Goal: Task Accomplishment & Management: Manage account settings

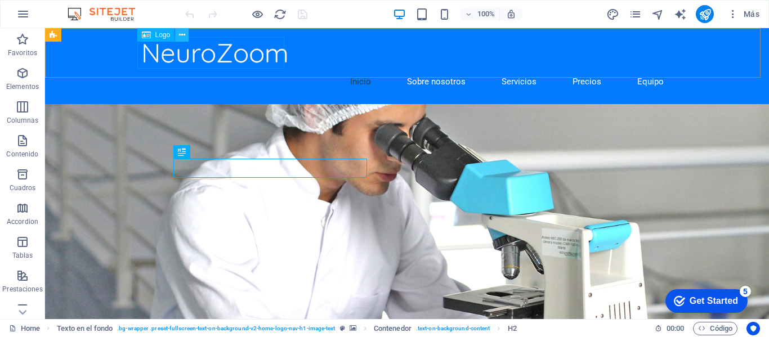
click at [182, 34] on icon at bounding box center [182, 35] width 6 height 12
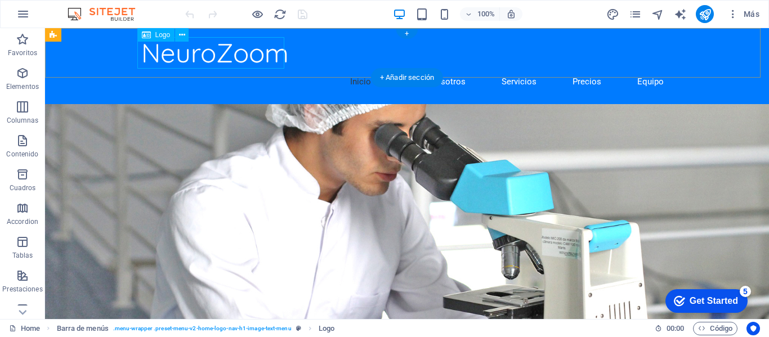
drag, startPoint x: 197, startPoint y: 62, endPoint x: 158, endPoint y: 47, distance: 41.0
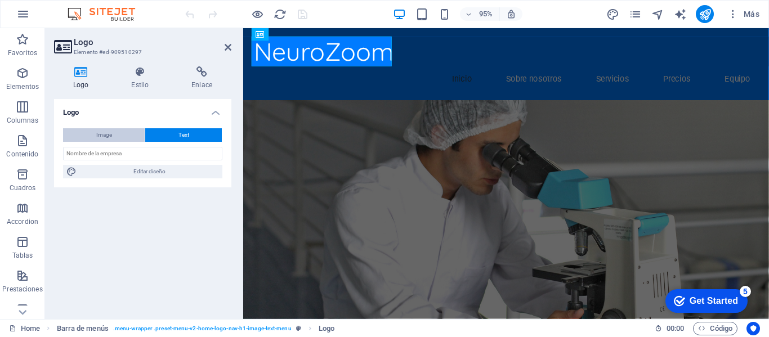
click at [108, 135] on span "Image" at bounding box center [104, 135] width 16 height 14
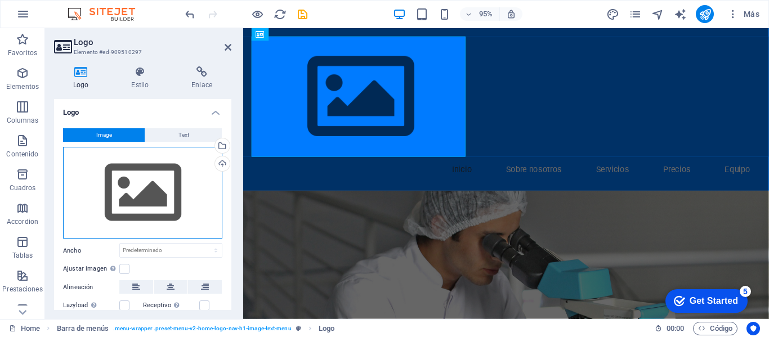
click at [139, 184] on div "Arrastra archivos aquí, haz clic para escoger archivos o selecciona archivos de…" at bounding box center [142, 193] width 159 height 92
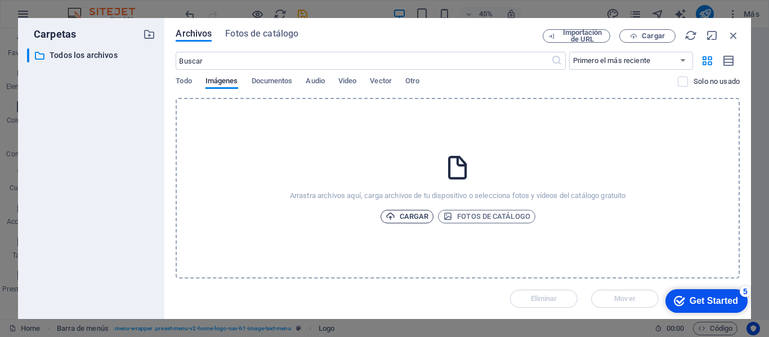
click at [409, 216] on span "Cargar" at bounding box center [407, 217] width 43 height 14
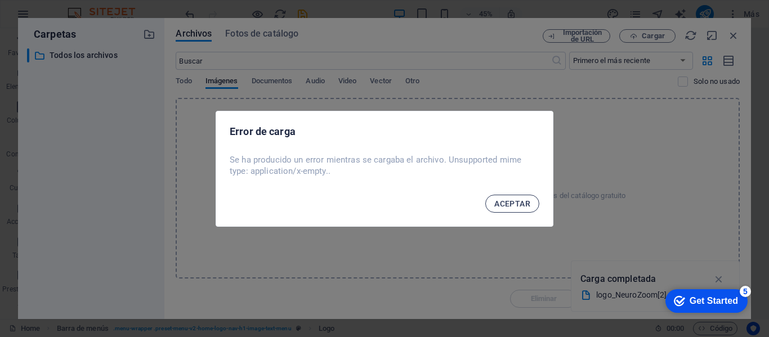
click at [514, 203] on span "ACEPTAR" at bounding box center [512, 203] width 36 height 9
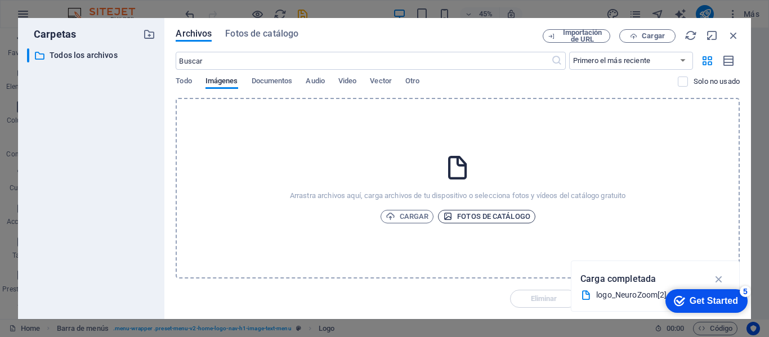
click at [489, 216] on span "Fotos de catálogo" at bounding box center [486, 217] width 87 height 14
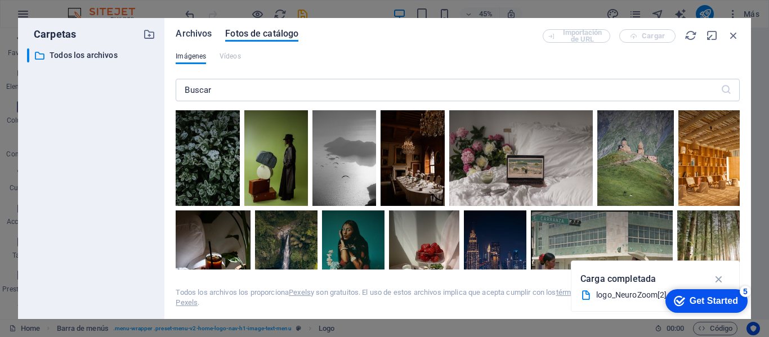
click at [195, 35] on span "Archivos" at bounding box center [194, 34] width 36 height 14
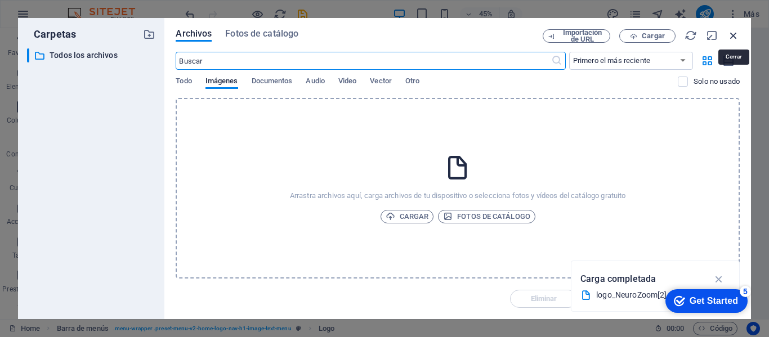
click at [730, 34] on icon "button" at bounding box center [734, 35] width 12 height 12
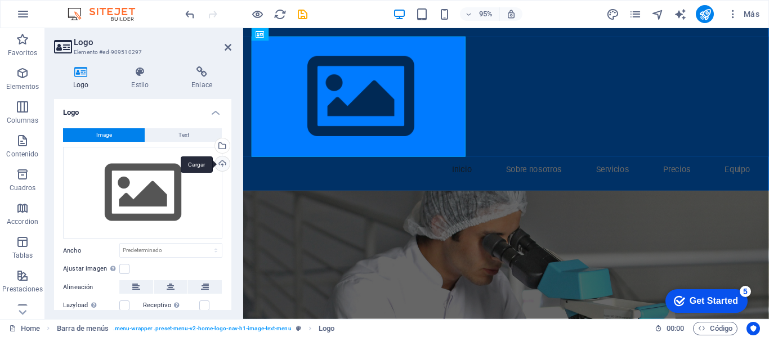
click at [219, 162] on div "Cargar" at bounding box center [221, 165] width 17 height 17
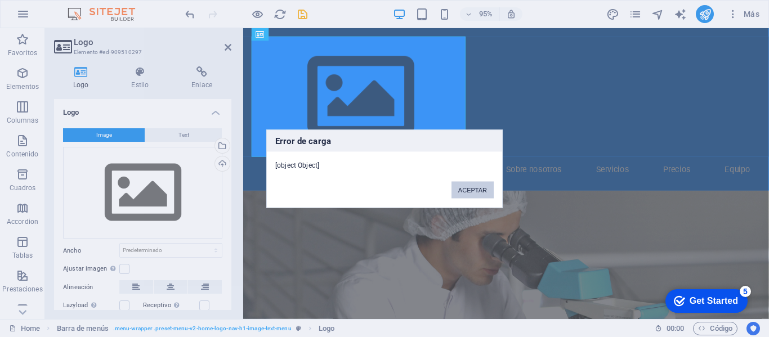
click at [465, 184] on button "ACEPTAR" at bounding box center [473, 189] width 42 height 17
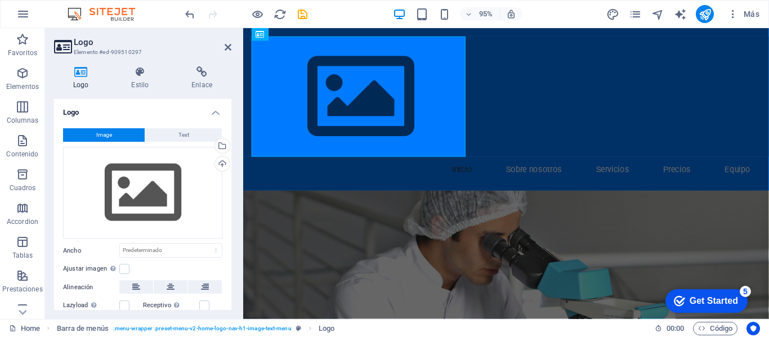
click at [86, 73] on icon at bounding box center [80, 71] width 53 height 11
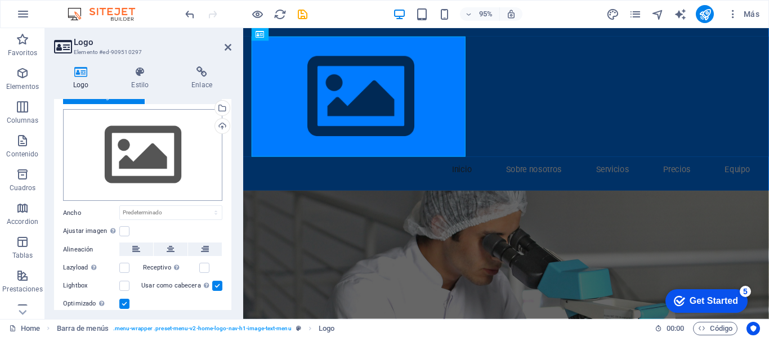
scroll to position [56, 0]
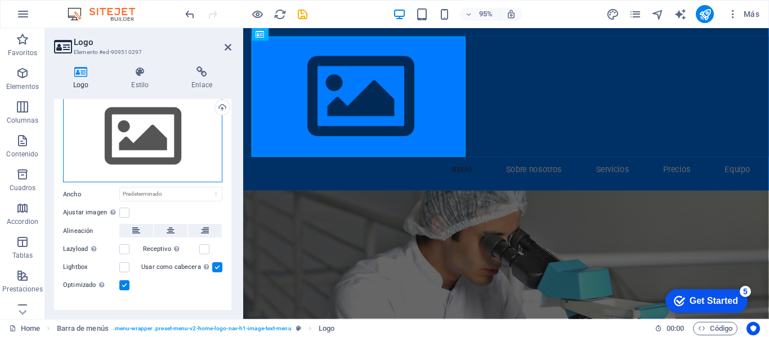
click at [150, 139] on div "Arrastra archivos aquí, haz clic para escoger archivos o selecciona archivos de…" at bounding box center [142, 137] width 159 height 92
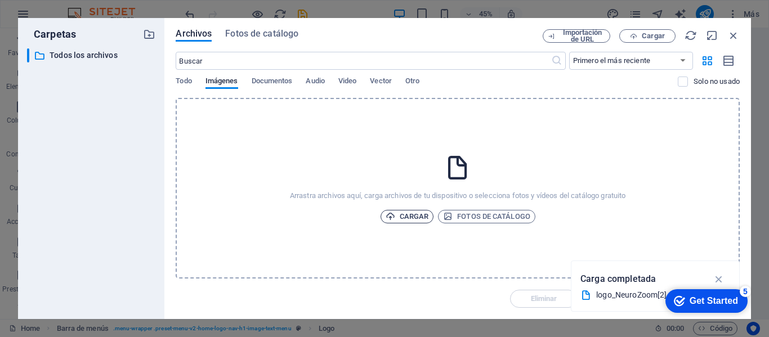
click at [424, 214] on span "Cargar" at bounding box center [407, 217] width 43 height 14
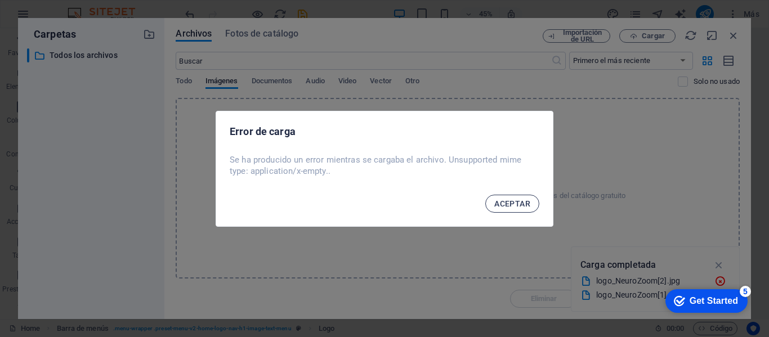
click at [510, 203] on span "ACEPTAR" at bounding box center [512, 203] width 36 height 9
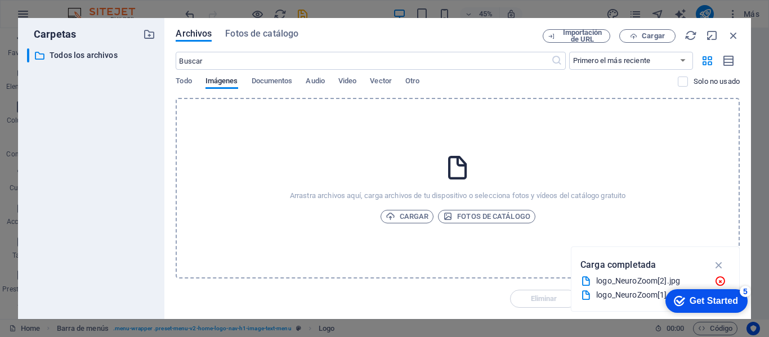
click at [196, 167] on div "Arrastra archivos aquí, carga archivos de tu dispositivo o selecciona fotos y v…" at bounding box center [458, 188] width 564 height 181
click at [3, 29] on div "Carpetas ​ Todos los archivos Todos los archivos Archivos Fotos de catálogo Imp…" at bounding box center [384, 168] width 769 height 337
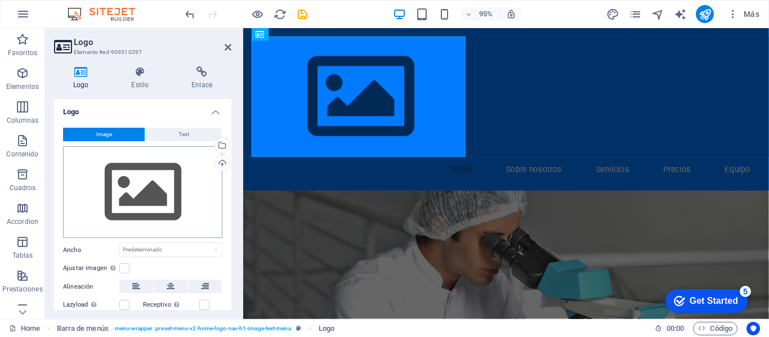
scroll to position [0, 0]
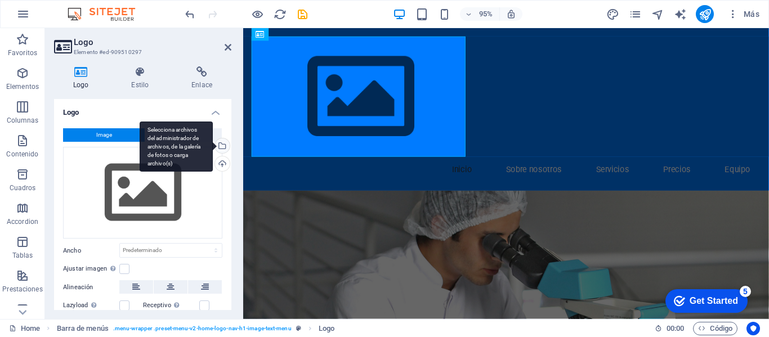
click at [220, 145] on div "Selecciona archivos del administrador de archivos, de la galería de fotos o car…" at bounding box center [221, 147] width 17 height 17
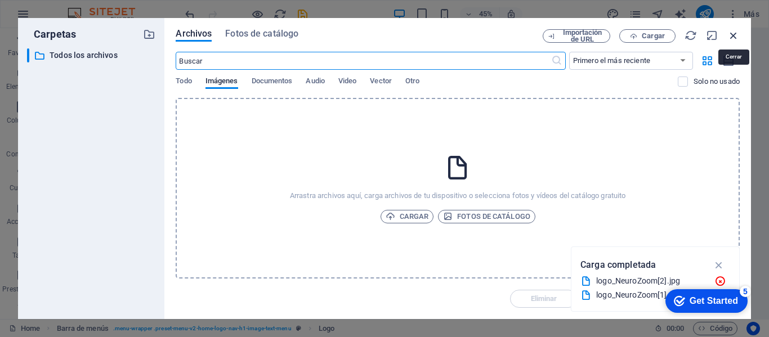
click at [735, 34] on icon "button" at bounding box center [734, 35] width 12 height 12
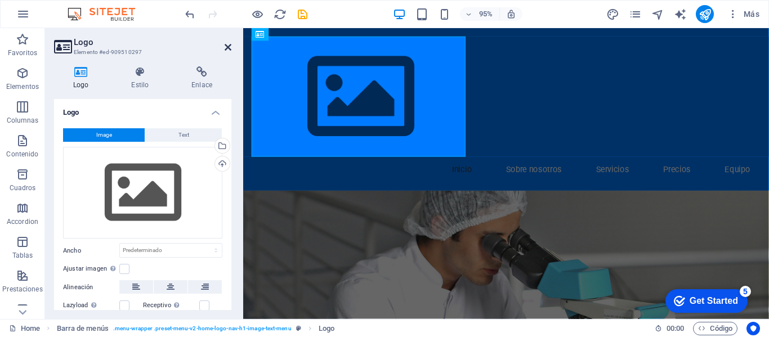
click at [226, 47] on icon at bounding box center [228, 47] width 7 height 9
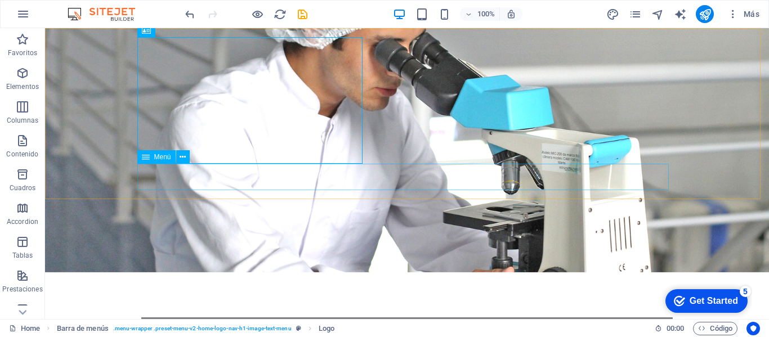
scroll to position [113, 0]
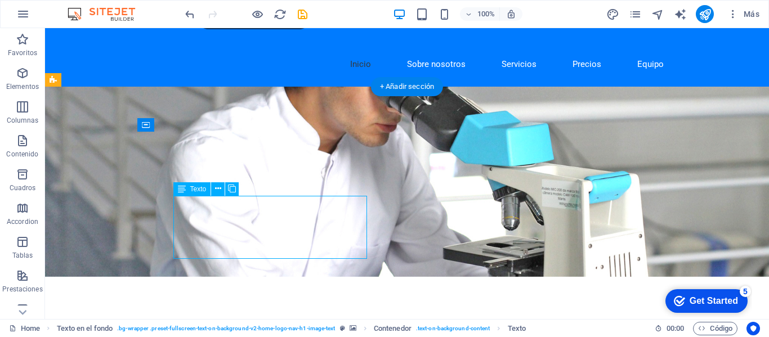
click at [47, 226] on figure at bounding box center [407, 182] width 724 height 190
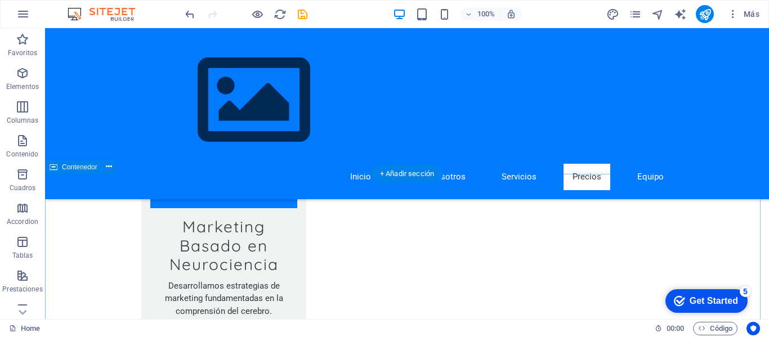
scroll to position [1408, 0]
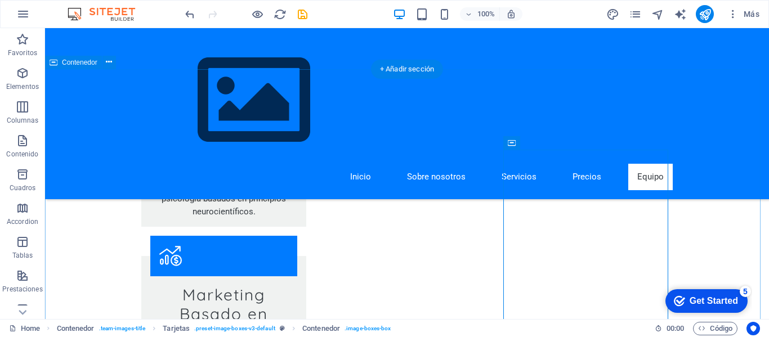
scroll to position [1520, 0]
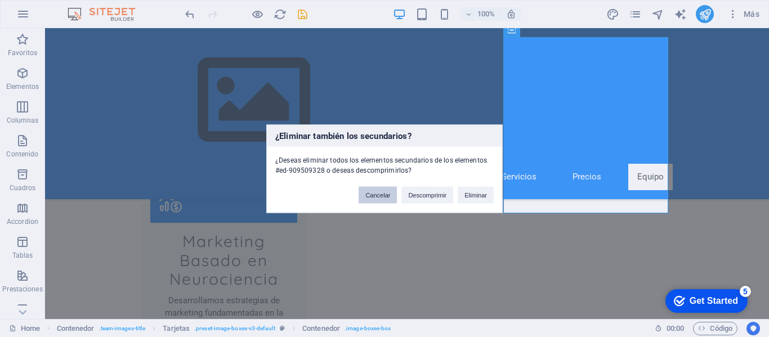
click at [385, 198] on button "Cancelar" at bounding box center [378, 194] width 38 height 17
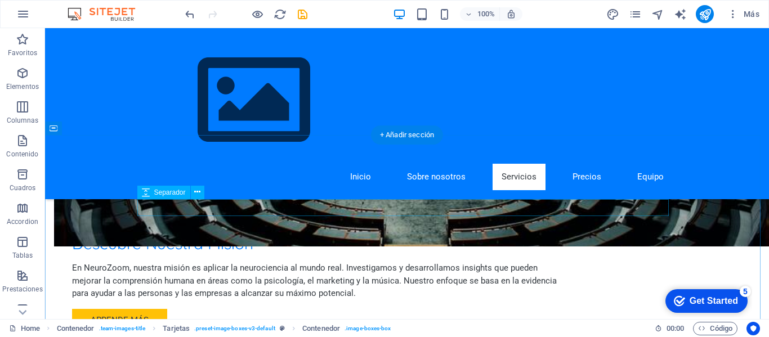
scroll to position [845, 0]
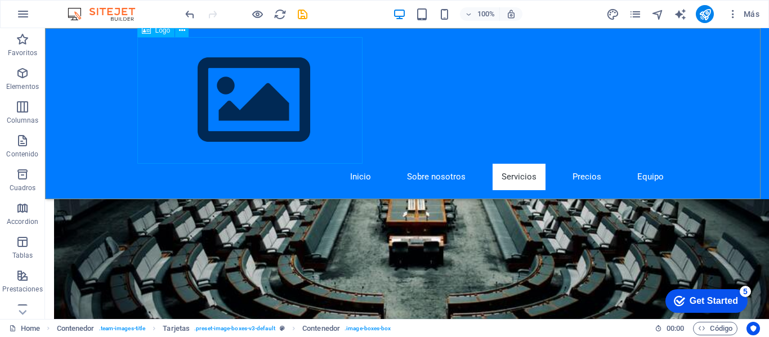
click at [234, 120] on div at bounding box center [407, 100] width 532 height 127
click at [183, 29] on icon at bounding box center [182, 31] width 6 height 12
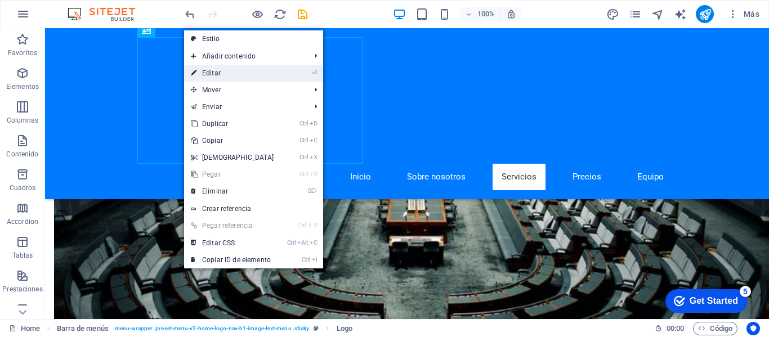
click at [215, 73] on link "⏎ Editar" at bounding box center [232, 73] width 97 height 17
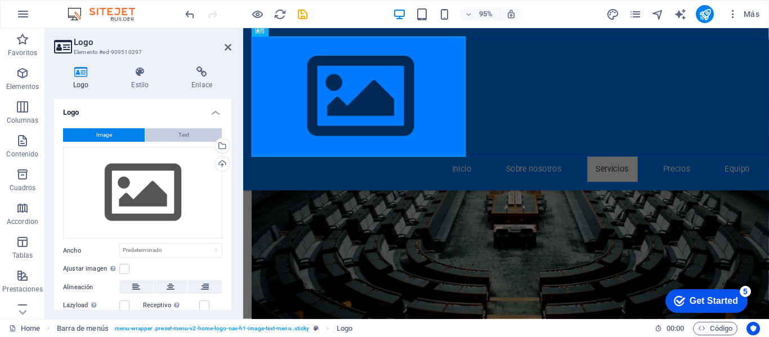
click at [173, 136] on button "Text" at bounding box center [183, 135] width 77 height 14
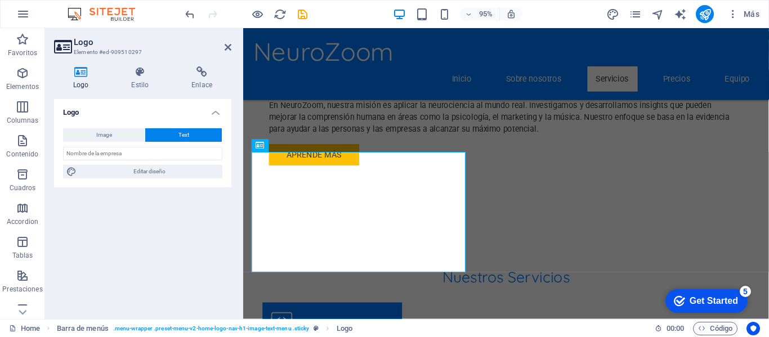
scroll to position [723, 0]
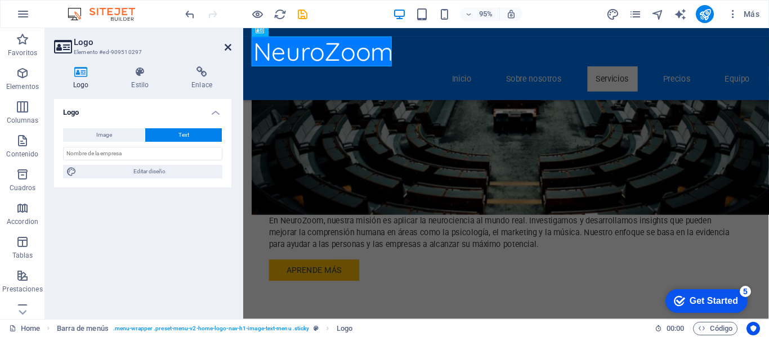
drag, startPoint x: 229, startPoint y: 47, endPoint x: 167, endPoint y: 44, distance: 61.5
click at [229, 47] on icon at bounding box center [228, 47] width 7 height 9
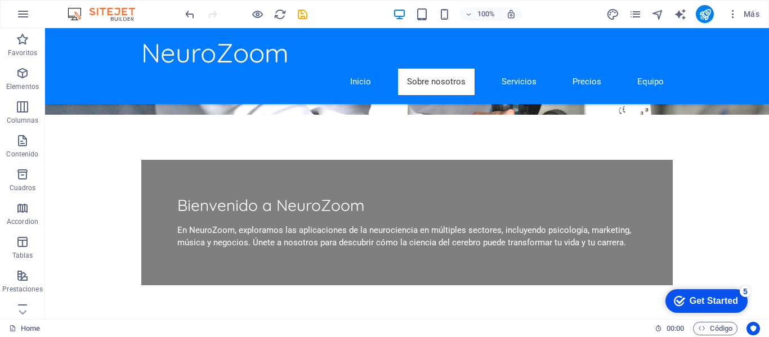
scroll to position [251, 0]
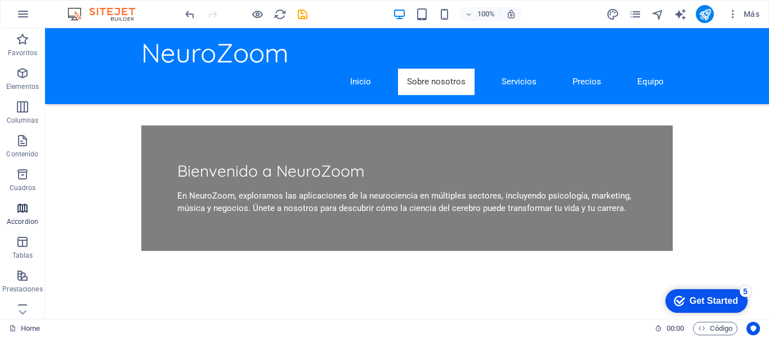
click at [20, 209] on icon "button" at bounding box center [23, 209] width 14 height 14
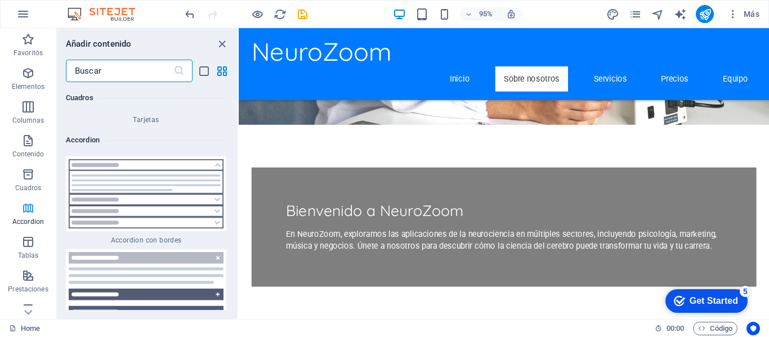
scroll to position [6996, 0]
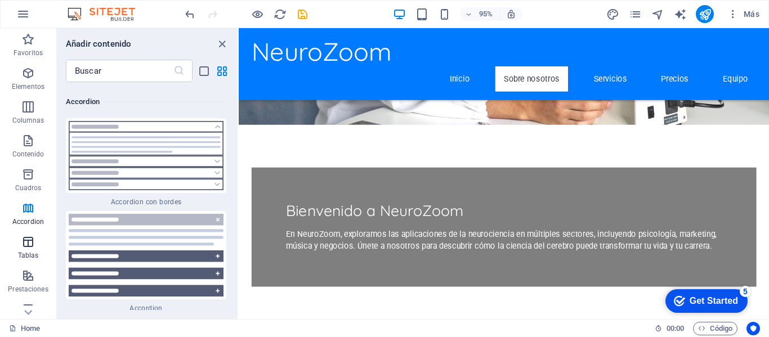
click at [24, 242] on icon "button" at bounding box center [28, 242] width 14 height 14
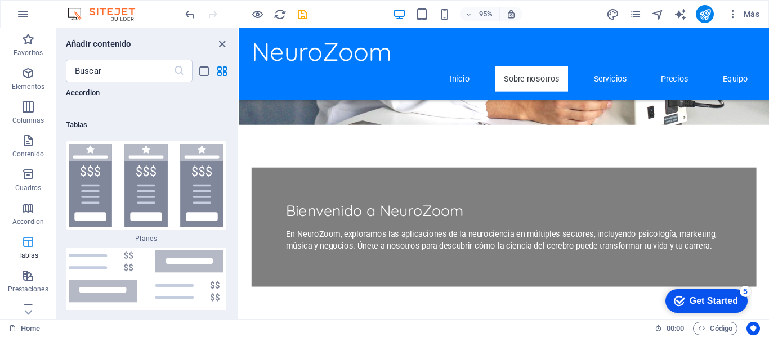
scroll to position [7622, 0]
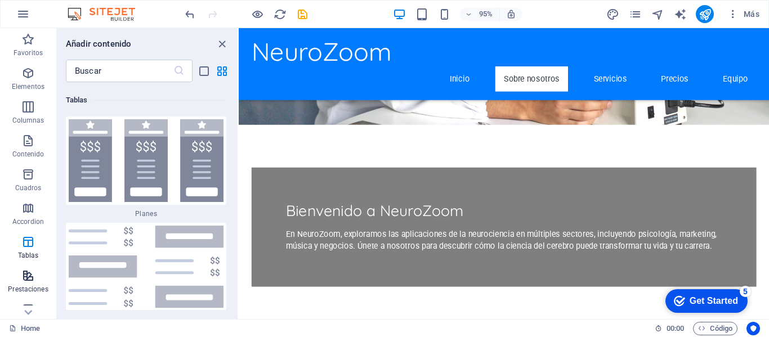
click at [25, 280] on icon "button" at bounding box center [28, 276] width 14 height 14
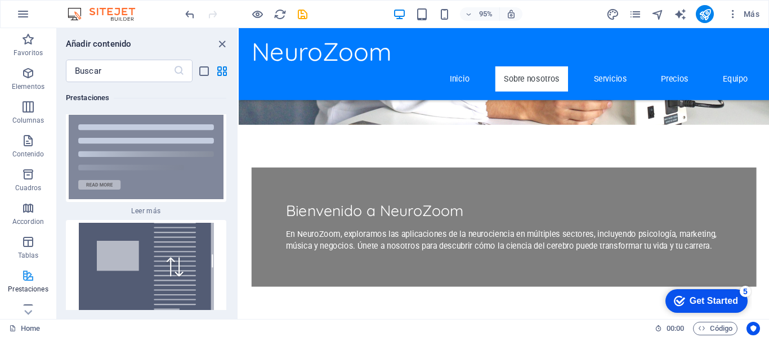
scroll to position [8584, 0]
click at [30, 101] on icon "button" at bounding box center [28, 107] width 14 height 14
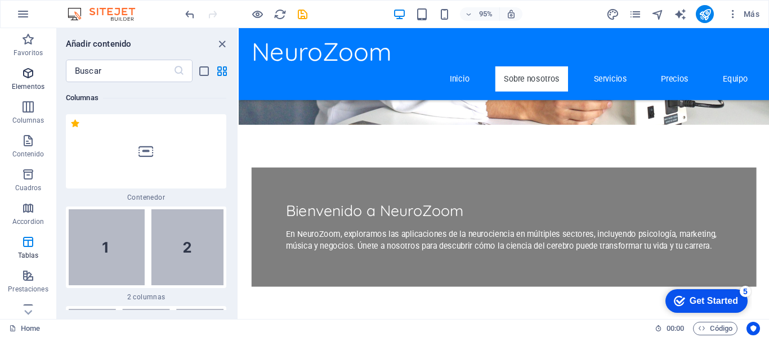
click at [23, 66] on icon "button" at bounding box center [28, 73] width 14 height 14
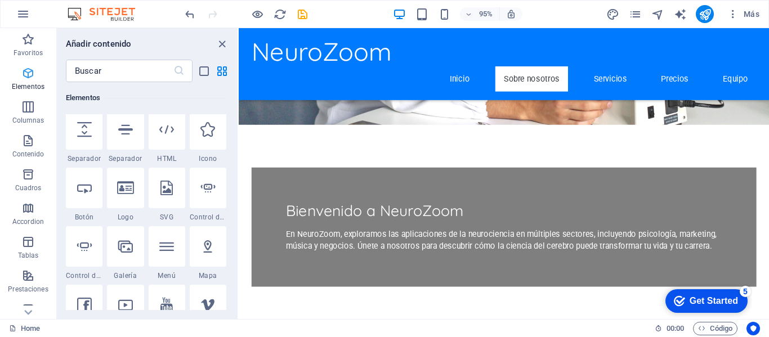
scroll to position [212, 0]
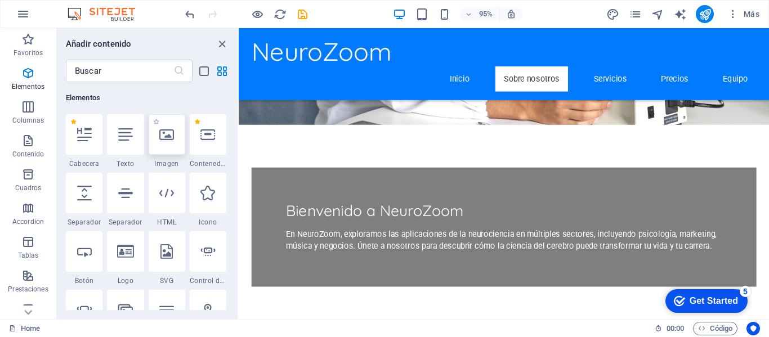
click at [166, 137] on icon at bounding box center [166, 134] width 15 height 15
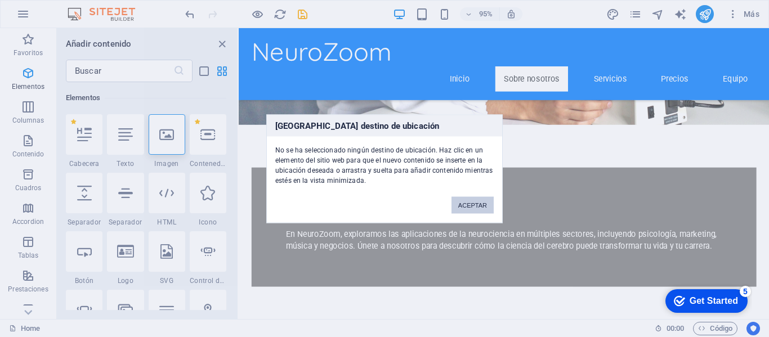
click at [472, 204] on button "ACEPTAR" at bounding box center [473, 205] width 42 height 17
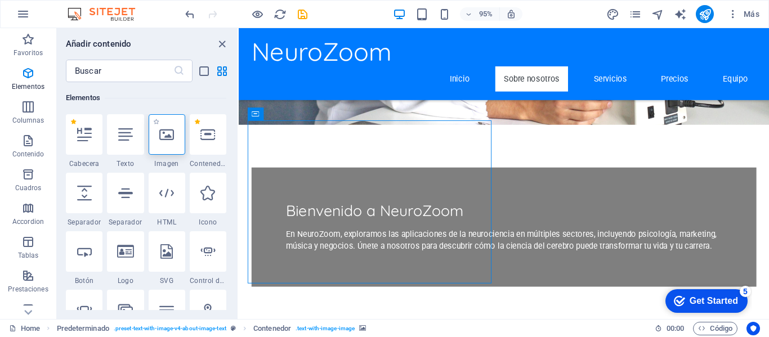
click at [172, 137] on icon at bounding box center [166, 134] width 15 height 15
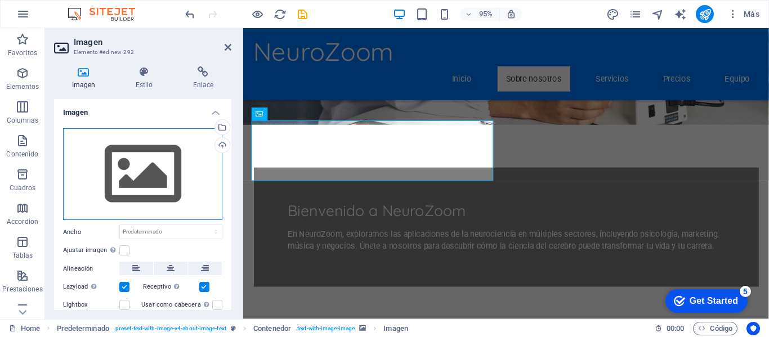
click at [151, 168] on div "Arrastra archivos aquí, haz clic para escoger archivos o selecciona archivos de…" at bounding box center [142, 174] width 159 height 92
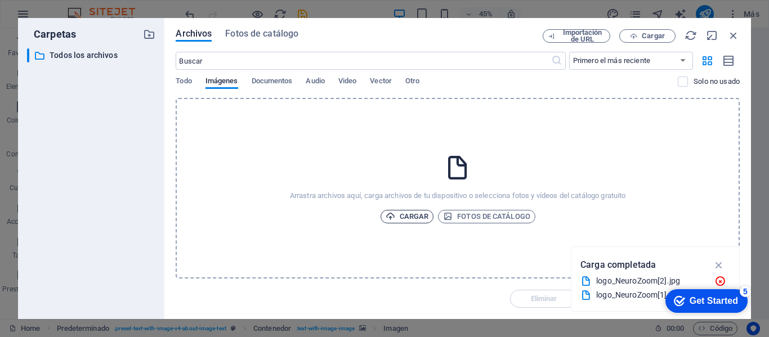
click at [413, 214] on span "Cargar" at bounding box center [407, 217] width 43 height 14
click at [271, 81] on span "Documentos" at bounding box center [272, 82] width 41 height 16
click at [324, 81] on span "Audio" at bounding box center [315, 82] width 19 height 16
click at [347, 85] on span "Video" at bounding box center [347, 82] width 18 height 16
click at [367, 84] on div "Todo Imágenes Documentos Audio Video Vector Otro" at bounding box center [427, 87] width 502 height 21
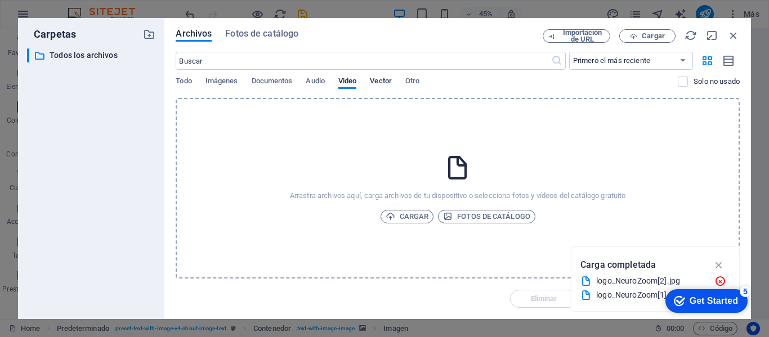
click at [392, 84] on span "Vector" at bounding box center [381, 82] width 22 height 16
click at [413, 84] on span "Otro" at bounding box center [412, 82] width 14 height 16
click at [186, 78] on span "Todo" at bounding box center [184, 82] width 16 height 16
click at [622, 294] on div "logo_NeuroZoom[1].jpg" at bounding box center [650, 295] width 109 height 13
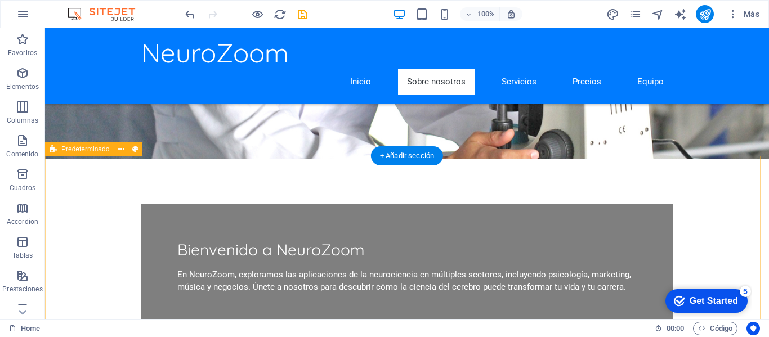
scroll to position [225, 0]
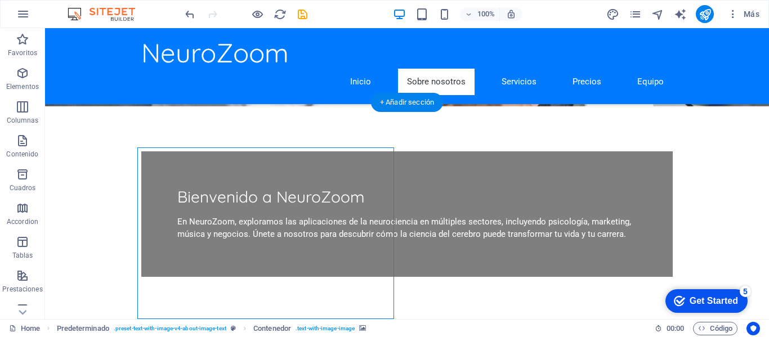
scroll to position [338, 0]
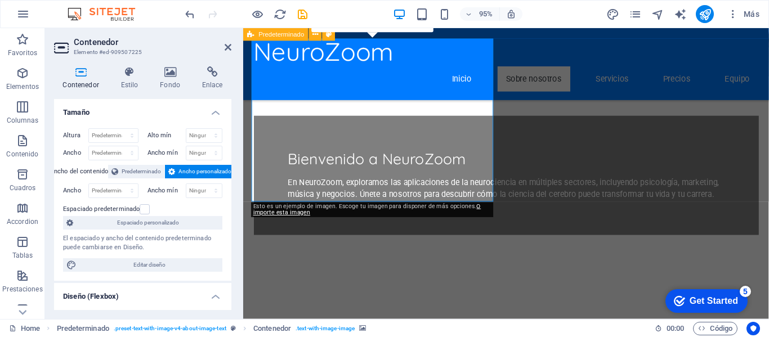
scroll to position [282, 0]
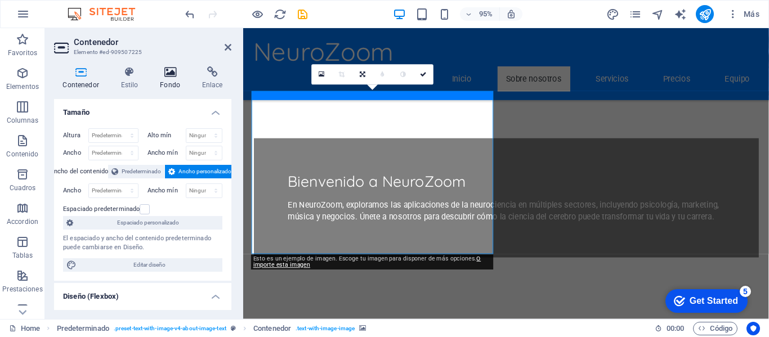
click at [172, 71] on icon at bounding box center [170, 71] width 38 height 11
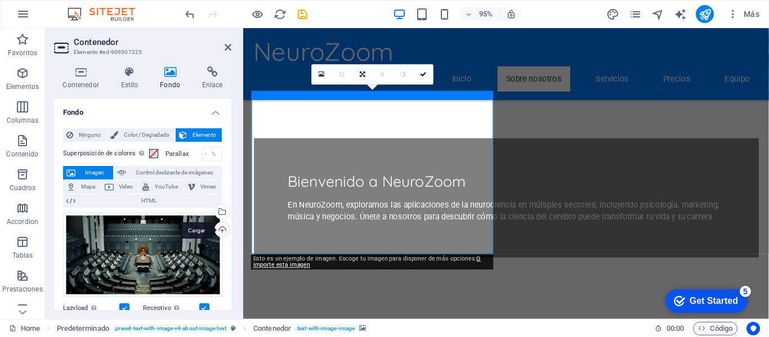
click at [217, 230] on div "Cargar" at bounding box center [221, 230] width 17 height 17
click at [221, 230] on div "Cargar" at bounding box center [221, 230] width 17 height 17
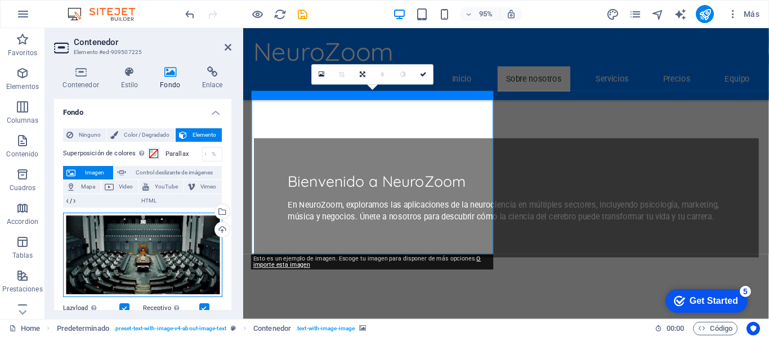
click at [162, 269] on div "Arrastra archivos aquí, haz clic para escoger archivos o selecciona archivos de…" at bounding box center [142, 255] width 159 height 84
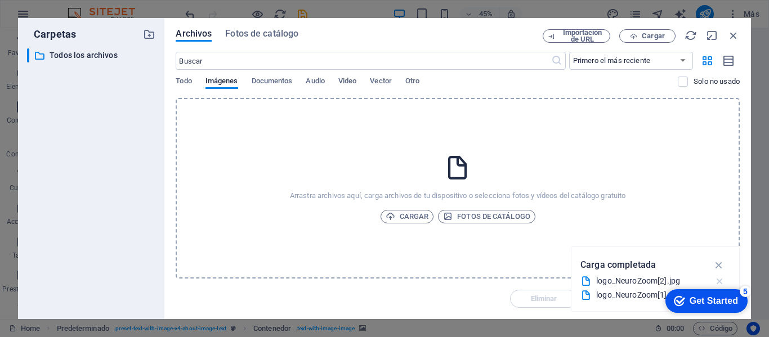
click at [718, 279] on icon "button" at bounding box center [720, 281] width 12 height 11
click at [721, 281] on icon "button" at bounding box center [719, 279] width 13 height 12
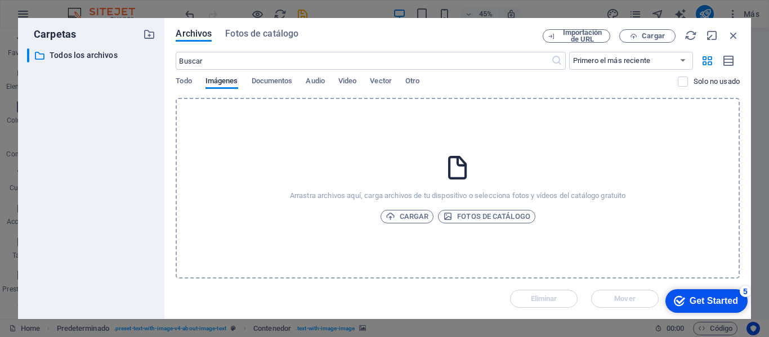
click at [322, 182] on div "Arrastra archivos aquí, carga archivos de tu dispositivo o selecciona fotos y v…" at bounding box center [458, 188] width 564 height 181
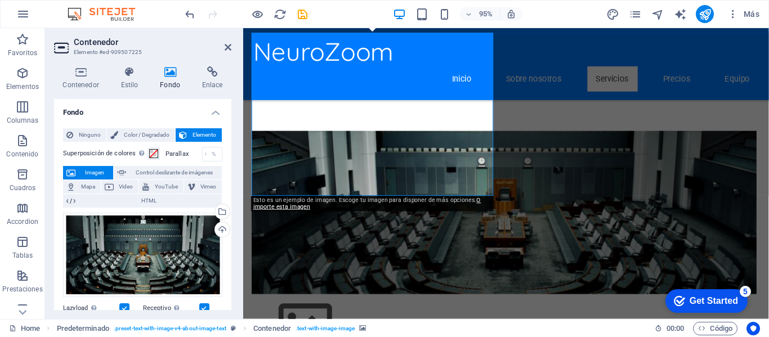
scroll to position [507, 0]
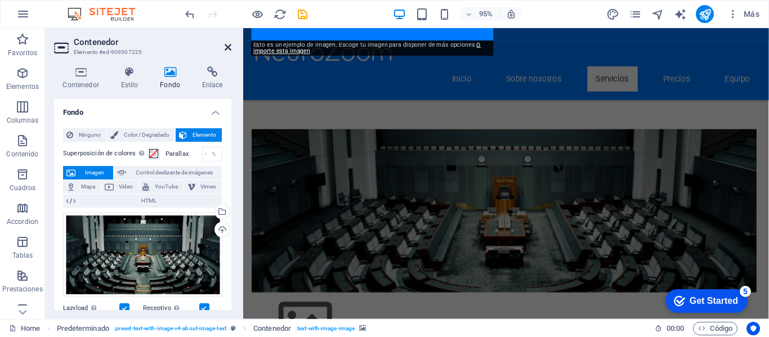
click at [229, 44] on icon at bounding box center [228, 47] width 7 height 9
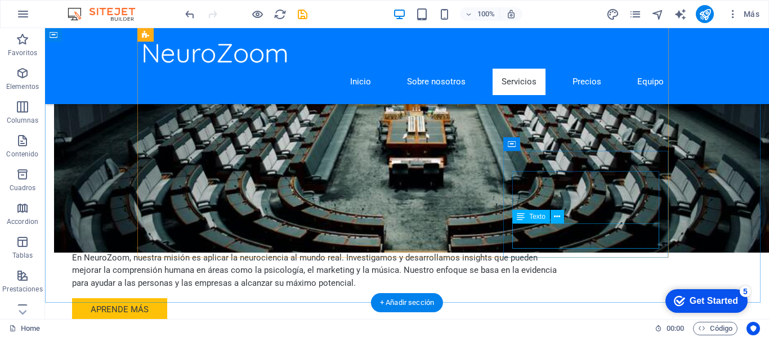
scroll to position [732, 0]
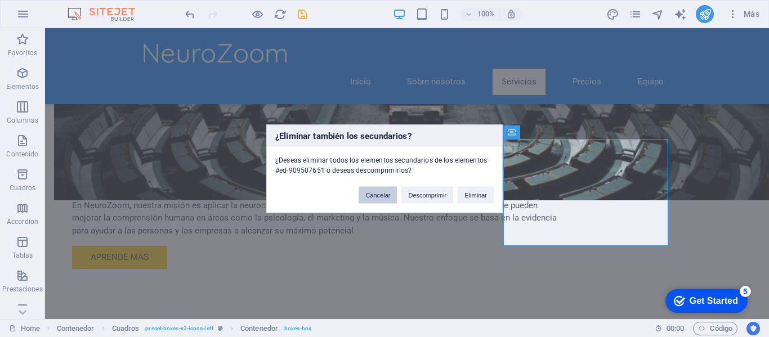
click at [372, 193] on button "Cancelar" at bounding box center [378, 194] width 38 height 17
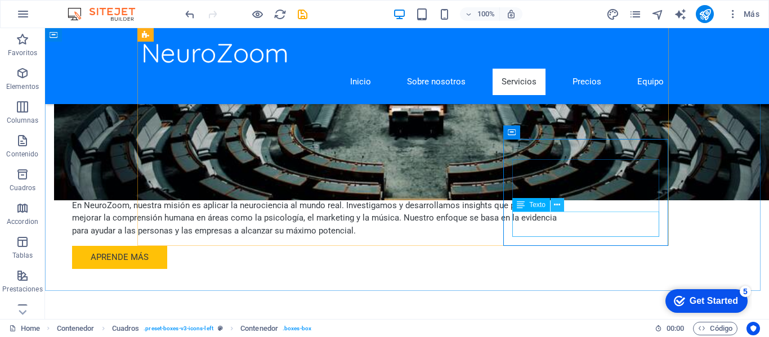
click at [554, 209] on button at bounding box center [558, 205] width 14 height 14
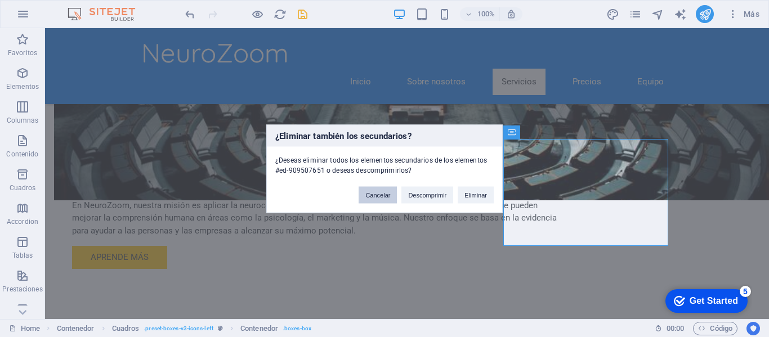
click at [378, 193] on button "Cancelar" at bounding box center [378, 194] width 38 height 17
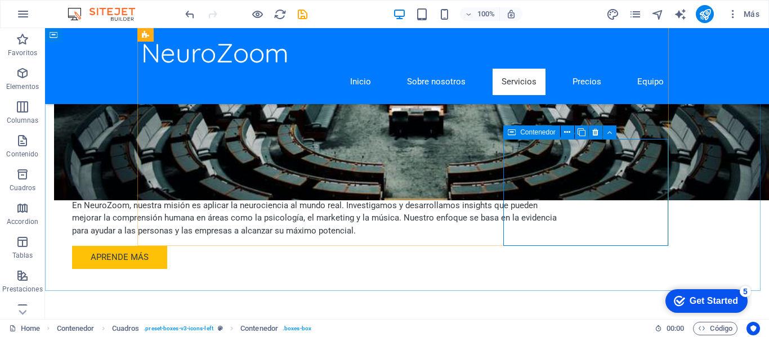
click at [511, 135] on icon at bounding box center [512, 133] width 8 height 14
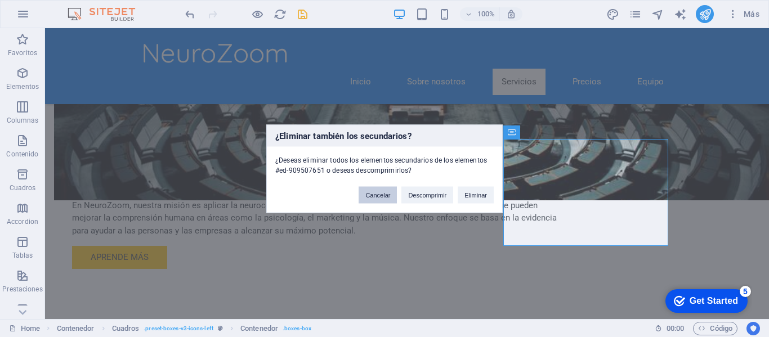
click at [371, 196] on button "Cancelar" at bounding box center [378, 194] width 38 height 17
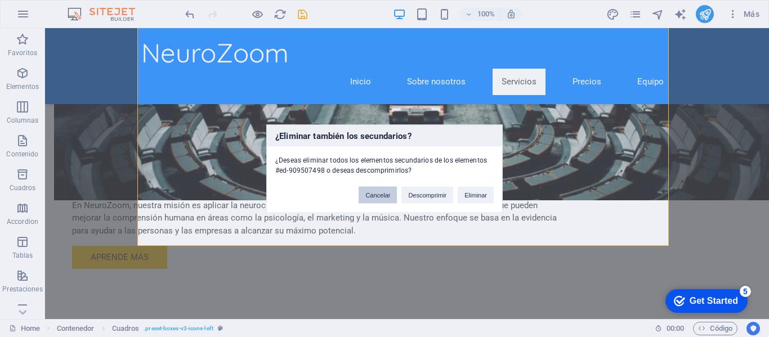
drag, startPoint x: 380, startPoint y: 190, endPoint x: 486, endPoint y: 155, distance: 111.5
click at [380, 190] on button "Cancelar" at bounding box center [378, 194] width 38 height 17
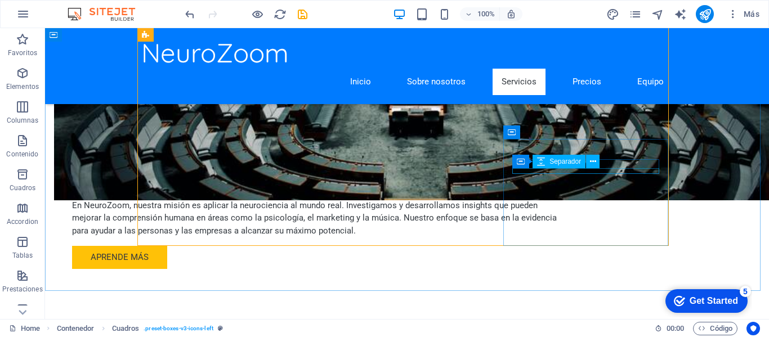
click at [550, 169] on div "Contenedor Separador" at bounding box center [559, 162] width 95 height 14
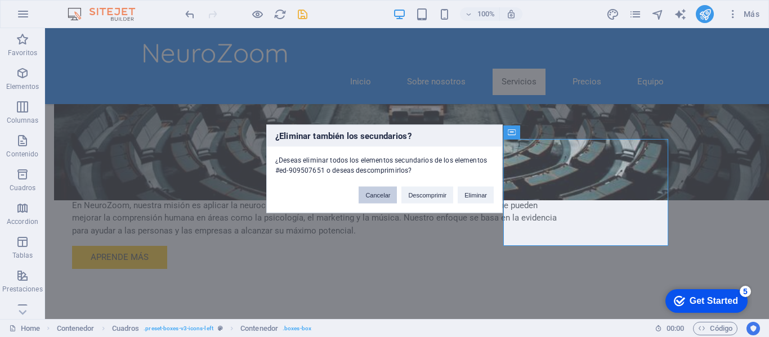
drag, startPoint x: 379, startPoint y: 197, endPoint x: 442, endPoint y: 150, distance: 78.5
click at [379, 197] on button "Cancelar" at bounding box center [378, 194] width 38 height 17
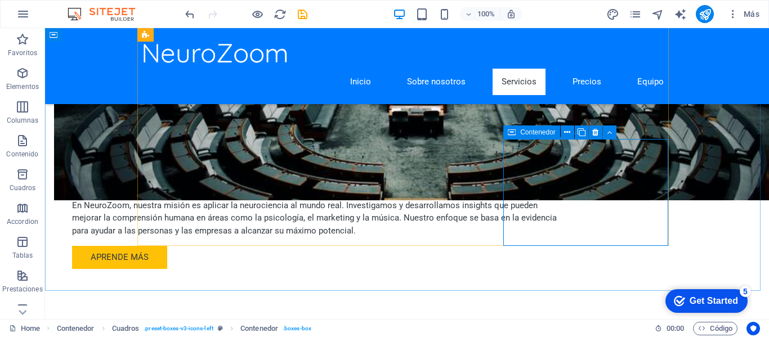
click at [527, 132] on span "Contenedor" at bounding box center [537, 132] width 35 height 7
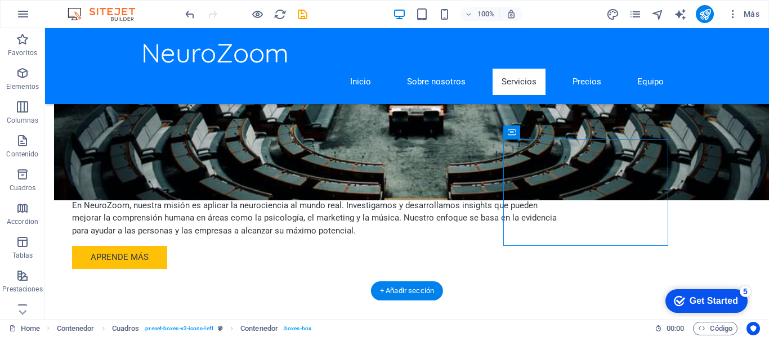
drag, startPoint x: 557, startPoint y: 161, endPoint x: 541, endPoint y: 153, distance: 17.9
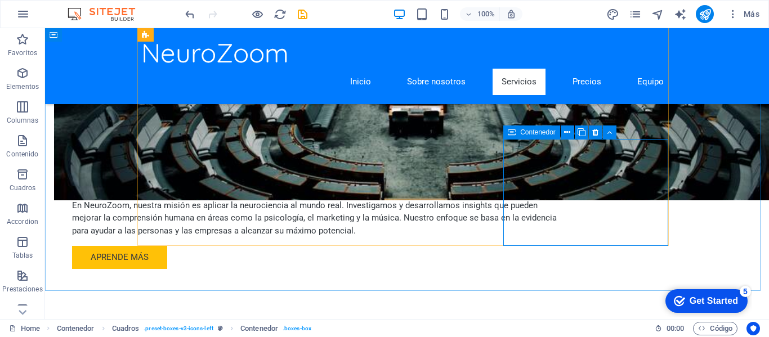
click at [515, 133] on icon at bounding box center [512, 133] width 8 height 14
click at [595, 133] on icon at bounding box center [595, 133] width 6 height 12
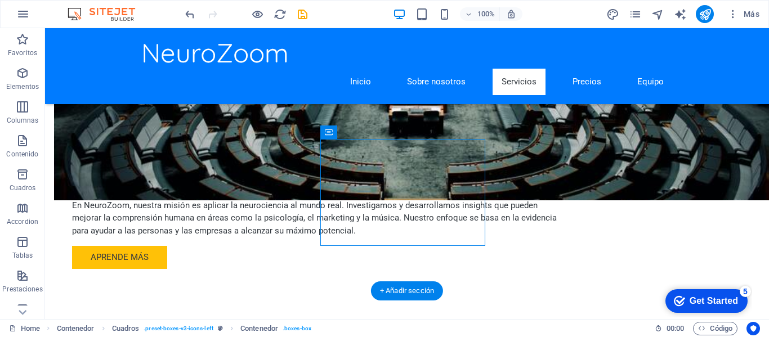
drag, startPoint x: 439, startPoint y: 147, endPoint x: 498, endPoint y: 152, distance: 59.9
drag, startPoint x: 457, startPoint y: 143, endPoint x: 443, endPoint y: 189, distance: 47.9
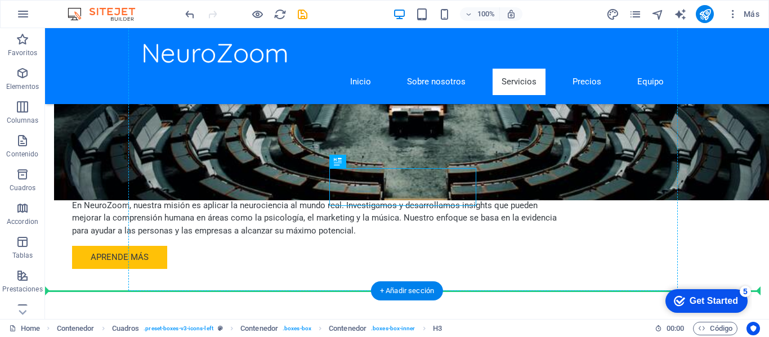
drag, startPoint x: 421, startPoint y: 191, endPoint x: 564, endPoint y: 191, distance: 143.0
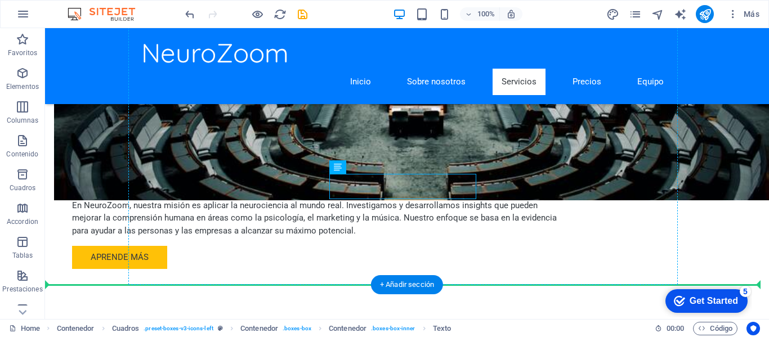
drag, startPoint x: 390, startPoint y: 196, endPoint x: 543, endPoint y: 195, distance: 153.2
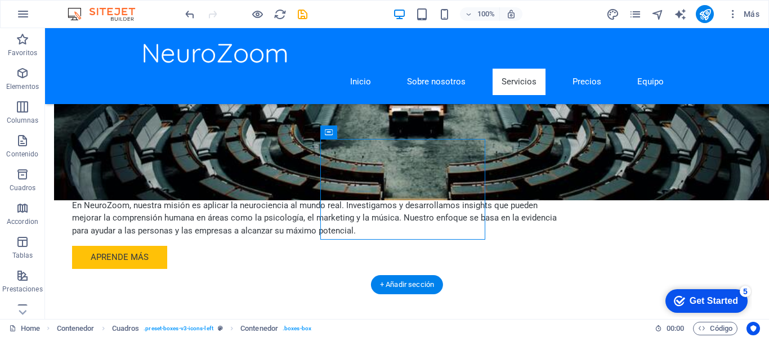
drag, startPoint x: 429, startPoint y: 189, endPoint x: 503, endPoint y: 194, distance: 74.5
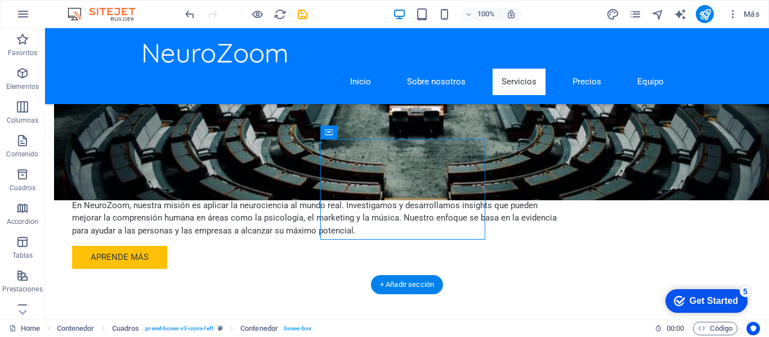
drag, startPoint x: 479, startPoint y: 218, endPoint x: 478, endPoint y: 204, distance: 14.1
drag, startPoint x: 376, startPoint y: 168, endPoint x: 455, endPoint y: 194, distance: 83.2
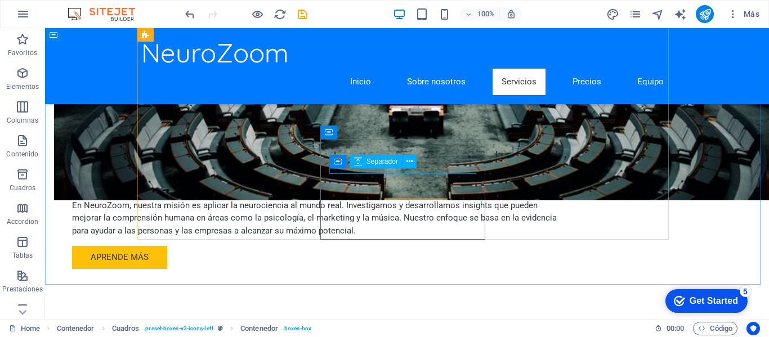
click at [386, 163] on span "Separador" at bounding box center [383, 161] width 32 height 7
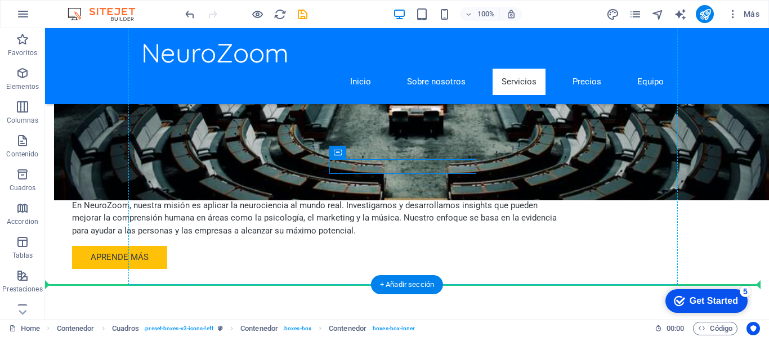
drag, startPoint x: 381, startPoint y: 181, endPoint x: 570, endPoint y: 187, distance: 189.9
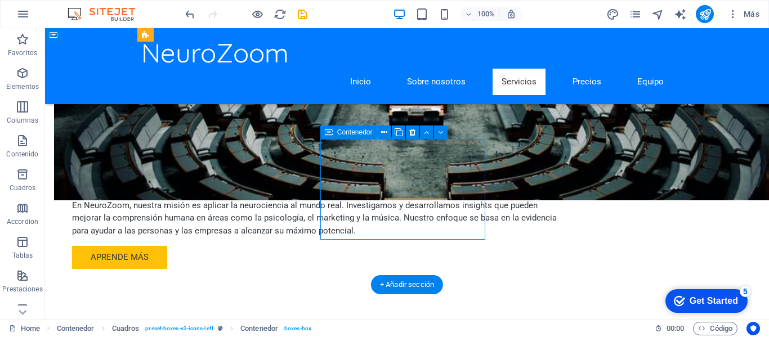
drag, startPoint x: 389, startPoint y: 162, endPoint x: 505, endPoint y: 148, distance: 116.8
drag, startPoint x: 376, startPoint y: 162, endPoint x: 520, endPoint y: 141, distance: 145.6
drag, startPoint x: 369, startPoint y: 164, endPoint x: 298, endPoint y: 136, distance: 76.1
drag, startPoint x: 373, startPoint y: 164, endPoint x: 543, endPoint y: 164, distance: 170.1
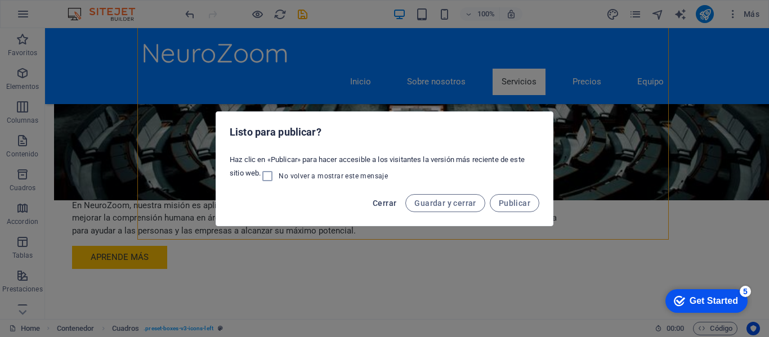
click at [386, 204] on span "Cerrar" at bounding box center [385, 203] width 24 height 9
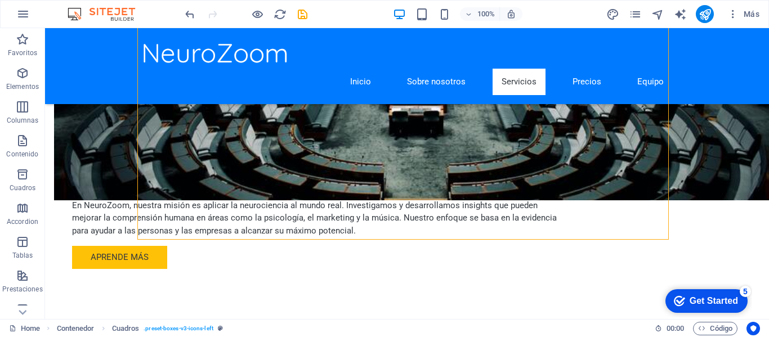
click at [706, 301] on div "Get Started" at bounding box center [714, 301] width 48 height 10
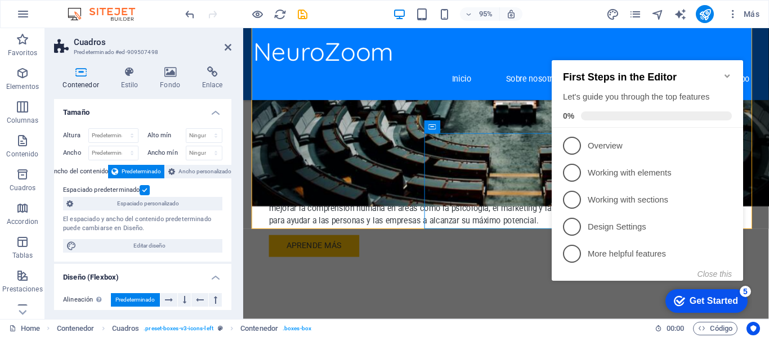
click at [726, 73] on icon "Minimize checklist" at bounding box center [727, 76] width 9 height 9
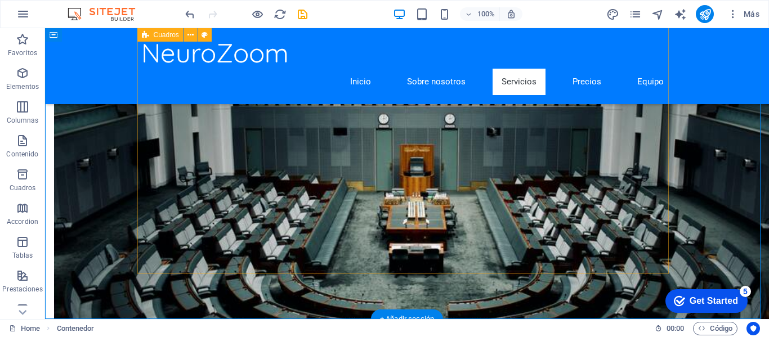
scroll to position [563, 0]
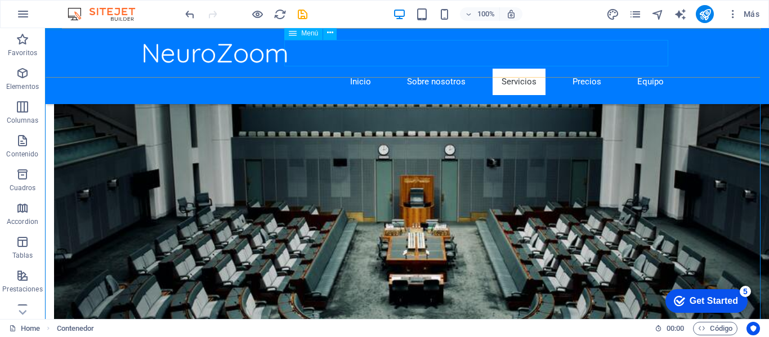
click at [587, 69] on nav "Inicio Sobre nosotros Servicios Precios Equipo" at bounding box center [407, 82] width 532 height 26
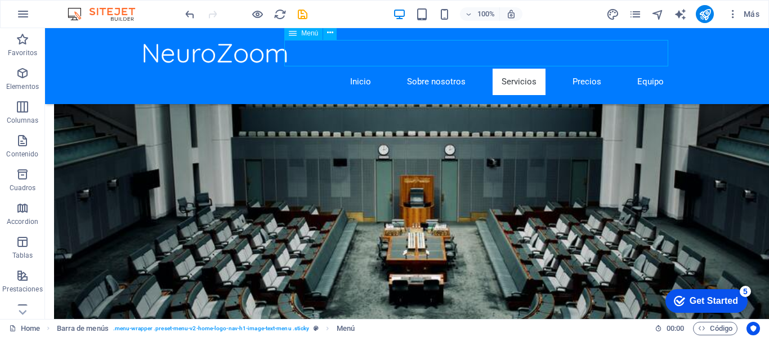
click at [636, 69] on nav "Inicio Sobre nosotros Servicios Precios Equipo" at bounding box center [407, 82] width 532 height 26
click at [559, 69] on nav "Inicio Sobre nosotros Servicios Precios Equipo" at bounding box center [407, 82] width 532 height 26
click at [453, 69] on nav "Inicio Sobre nosotros Servicios Precios Equipo" at bounding box center [407, 82] width 532 height 26
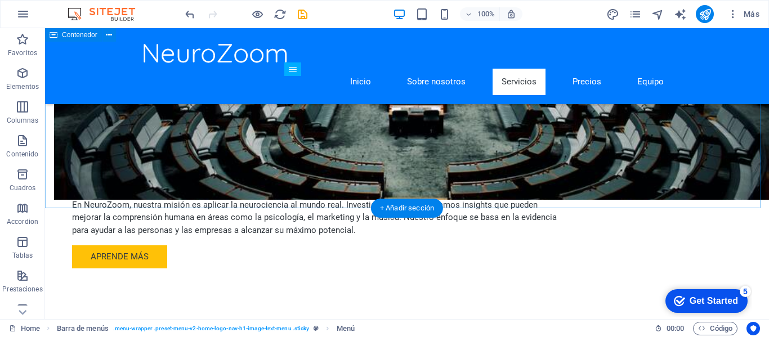
scroll to position [732, 0]
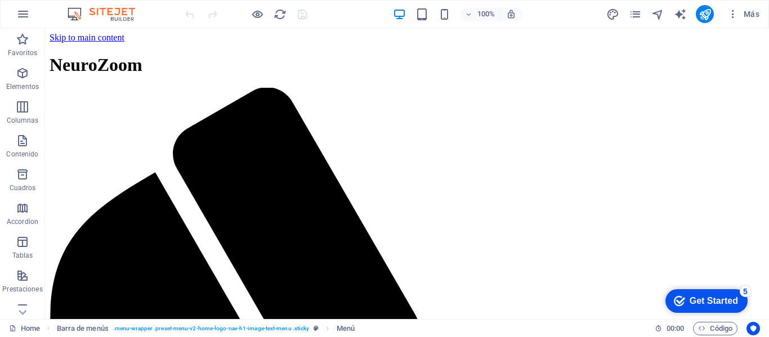
scroll to position [0, 0]
select select "English"
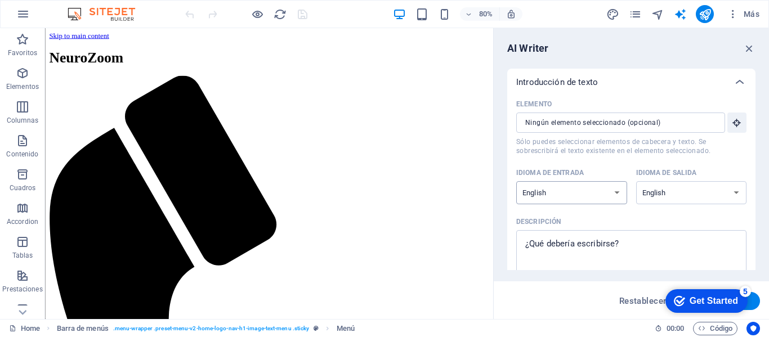
click at [615, 193] on select "Albanian Arabic Armenian Awadhi Azerbaijani Bashkir Basque Belarusian Bengali B…" at bounding box center [571, 192] width 111 height 23
select select "Spanish"
click at [516, 181] on select "Albanian Arabic Armenian Awadhi Azerbaijani Bashkir Basque Belarusian Bengali B…" at bounding box center [571, 192] width 111 height 23
click at [734, 190] on select "Albanian Arabic Armenian Awadhi Azerbaijani Bashkir Basque Belarusian Bengali B…" at bounding box center [691, 192] width 111 height 23
select select "Spanish"
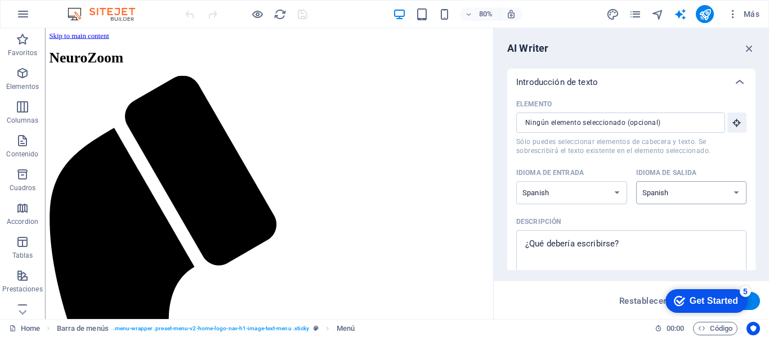
click at [636, 181] on select "Albanian Arabic Armenian Awadhi Azerbaijani Bashkir Basque Belarusian Bengali B…" at bounding box center [691, 192] width 111 height 23
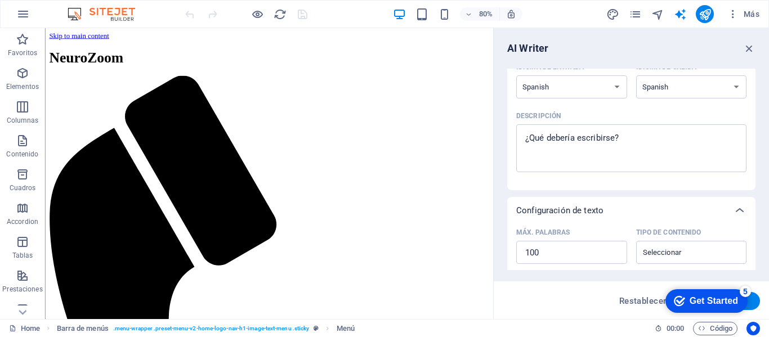
scroll to position [113, 0]
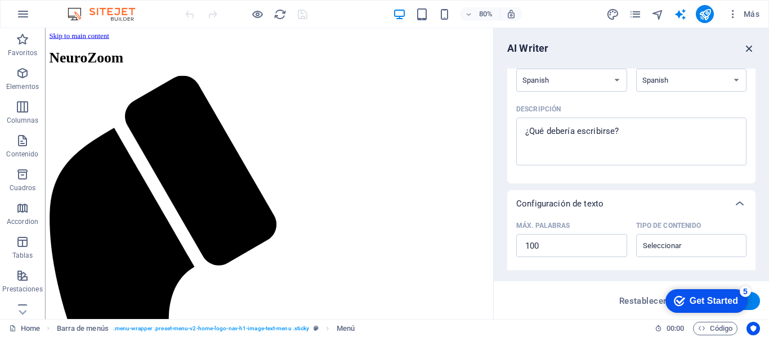
click at [750, 48] on icon "button" at bounding box center [749, 48] width 12 height 12
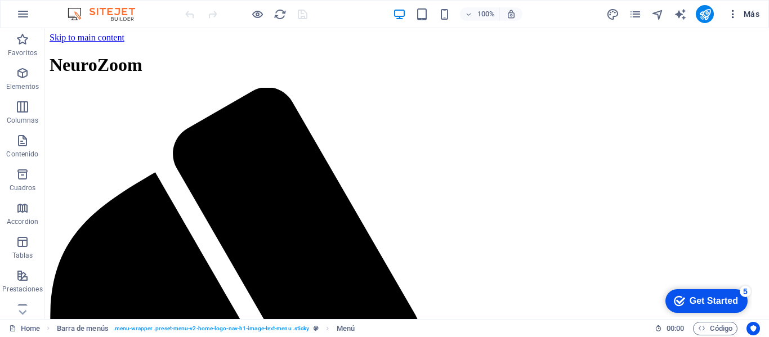
click at [730, 16] on icon "button" at bounding box center [733, 13] width 11 height 11
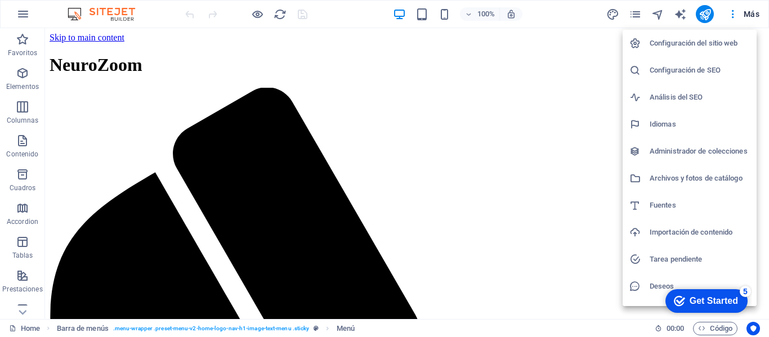
click at [687, 69] on h6 "Configuración de SEO" at bounding box center [700, 71] width 100 height 14
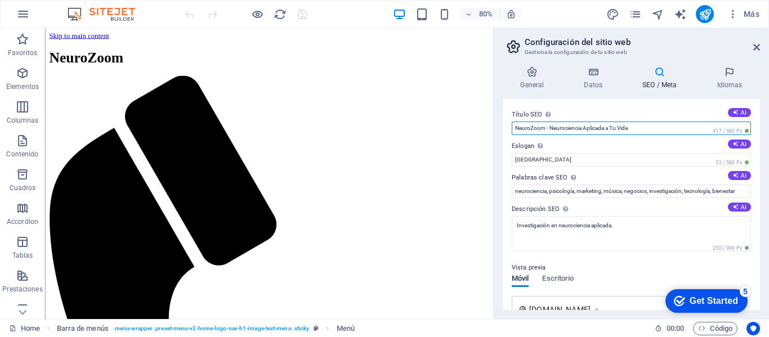
drag, startPoint x: 606, startPoint y: 130, endPoint x: 665, endPoint y: 131, distance: 59.2
click at [665, 131] on input "NeuroZoom - Neurociencia Aplicada a Tu Vida" at bounding box center [631, 129] width 239 height 14
type input "NeuroZoom - Neurociencia Aplicada"
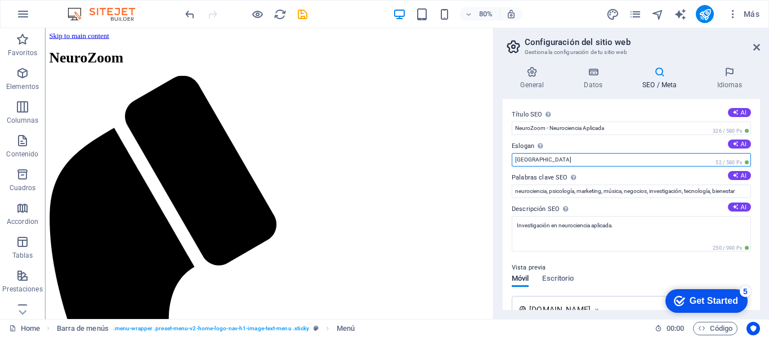
click at [543, 160] on input "[GEOGRAPHIC_DATA]" at bounding box center [631, 160] width 239 height 14
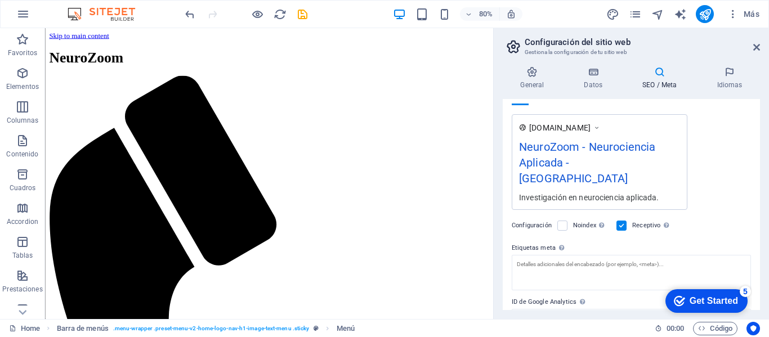
scroll to position [163, 0]
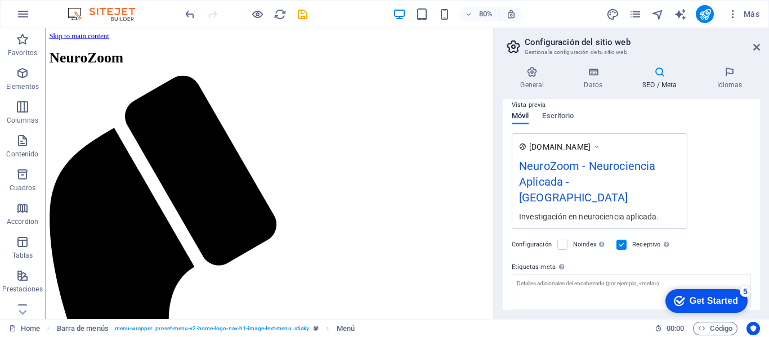
click at [592, 181] on div "NeuroZoom - Neurociencia Aplicada - [GEOGRAPHIC_DATA]" at bounding box center [599, 184] width 161 height 53
click at [590, 180] on div "NeuroZoom - Neurociencia Aplicada - [GEOGRAPHIC_DATA]" at bounding box center [599, 184] width 161 height 53
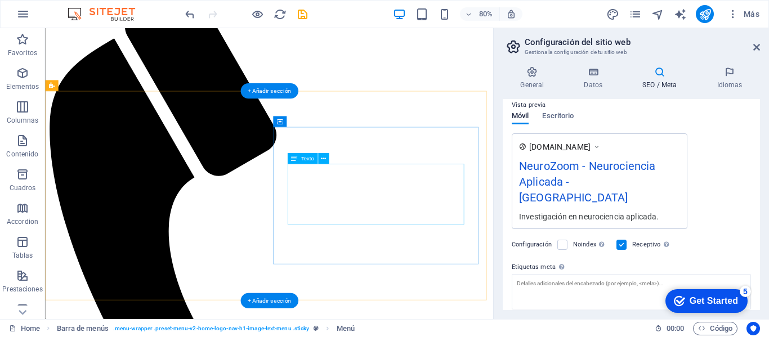
scroll to position [0, 0]
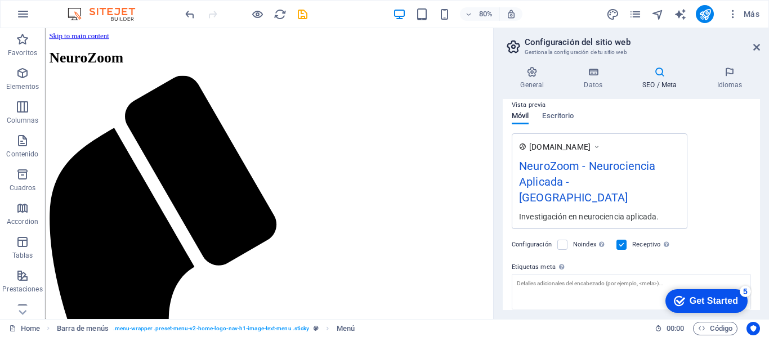
click at [601, 146] on icon at bounding box center [597, 146] width 8 height 11
click at [609, 145] on div "[DOMAIN_NAME]" at bounding box center [599, 147] width 161 height 12
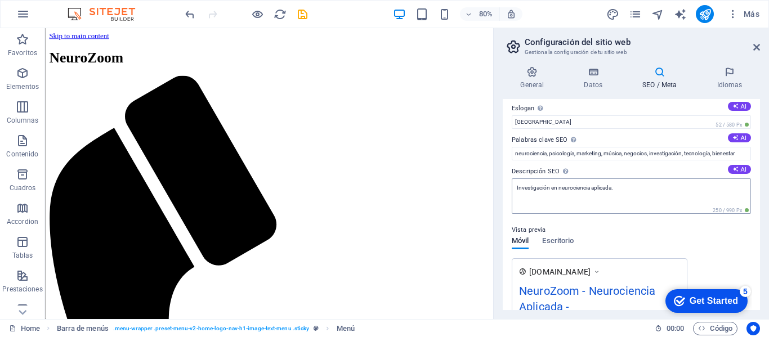
scroll to position [56, 0]
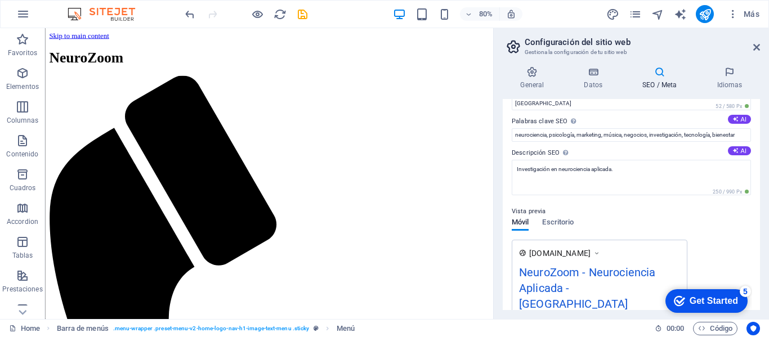
click at [597, 270] on div "NeuroZoom - Neurociencia Aplicada - [GEOGRAPHIC_DATA]" at bounding box center [599, 290] width 161 height 53
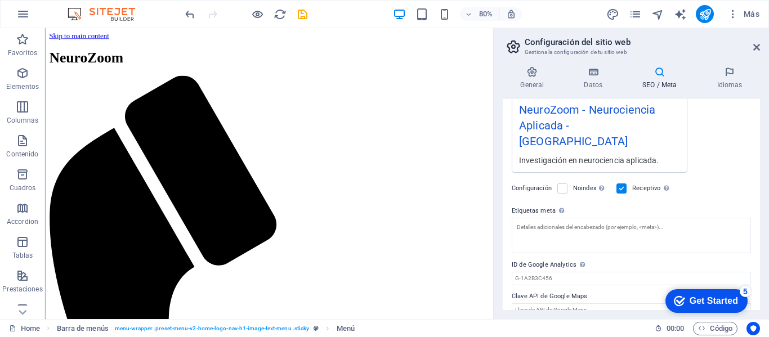
scroll to position [0, 0]
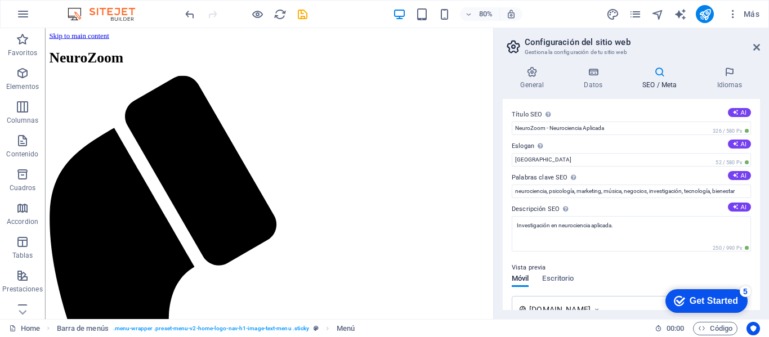
click at [663, 83] on h4 "SEO / Meta" at bounding box center [662, 78] width 74 height 24
click at [533, 75] on icon at bounding box center [532, 71] width 59 height 11
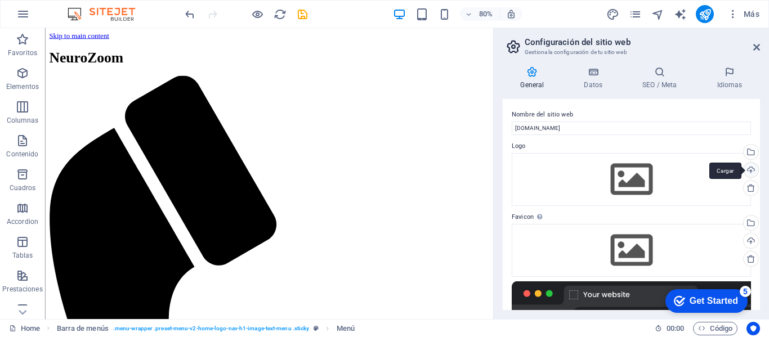
click at [750, 170] on div "Cargar" at bounding box center [750, 171] width 17 height 17
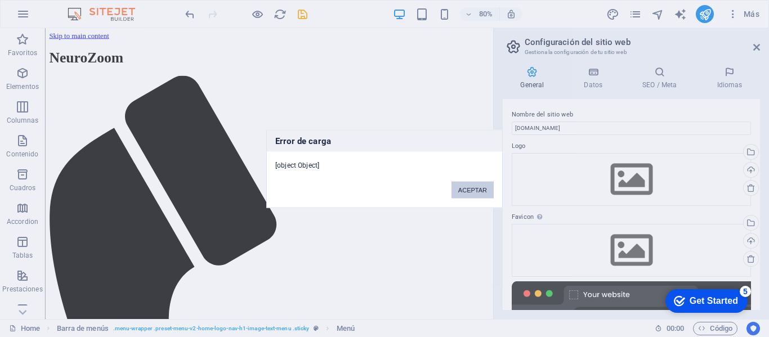
click at [471, 185] on button "ACEPTAR" at bounding box center [473, 189] width 42 height 17
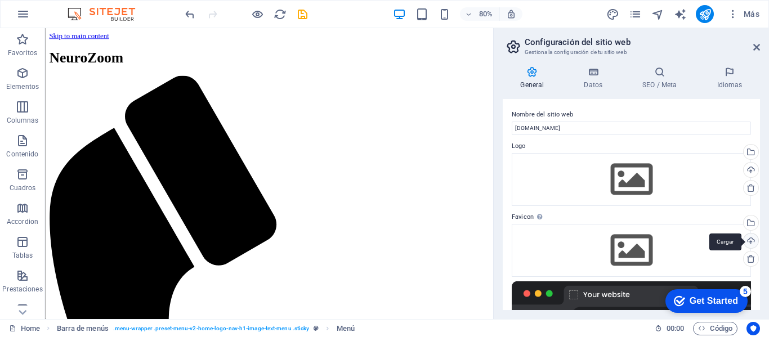
click at [748, 242] on div "Cargar" at bounding box center [750, 242] width 17 height 17
